Goal: Task Accomplishment & Management: Complete application form

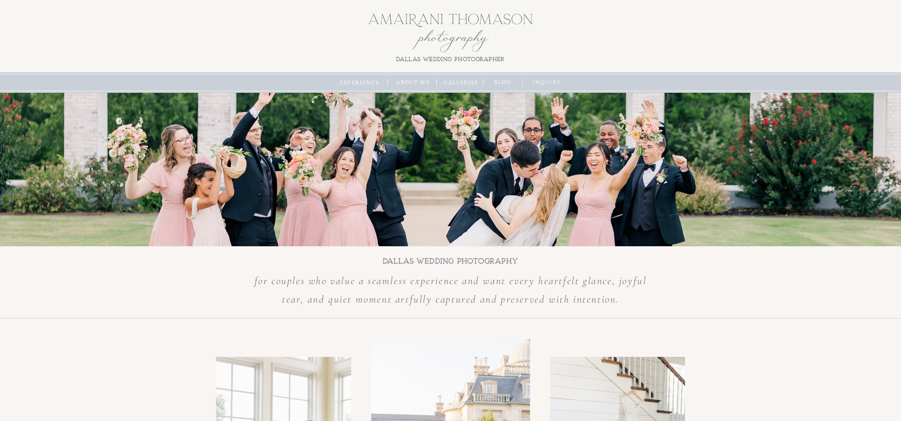
click at [555, 83] on nav "inquire" at bounding box center [547, 82] width 34 height 9
